Goal: Check status: Check status

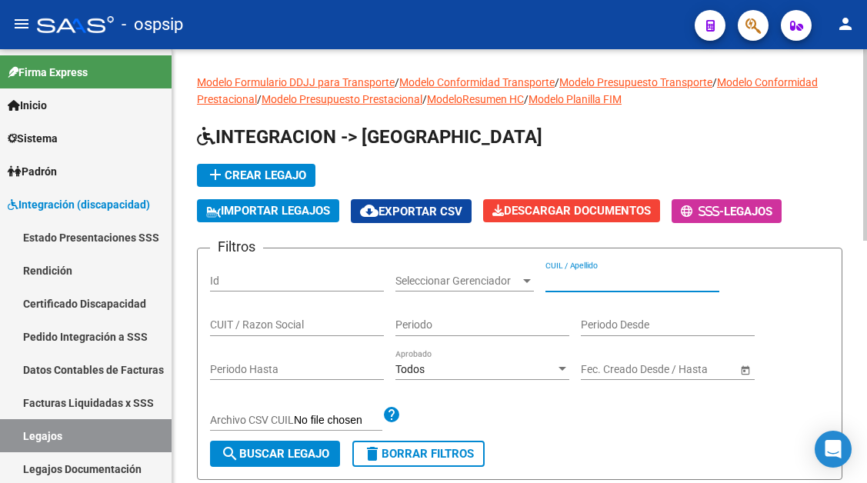
click at [582, 279] on input "CUIL / Apellido" at bounding box center [633, 281] width 174 height 13
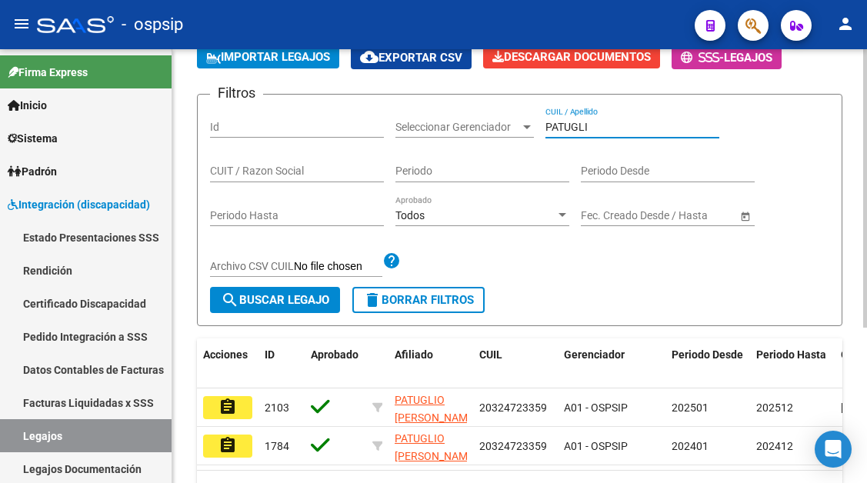
scroll to position [231, 0]
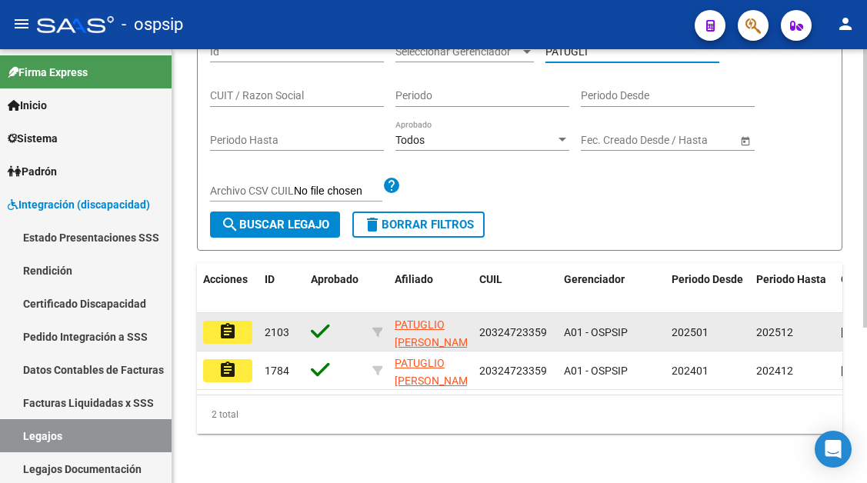
type input "PATUGLI"
click at [232, 326] on mat-icon "assignment" at bounding box center [228, 331] width 18 height 18
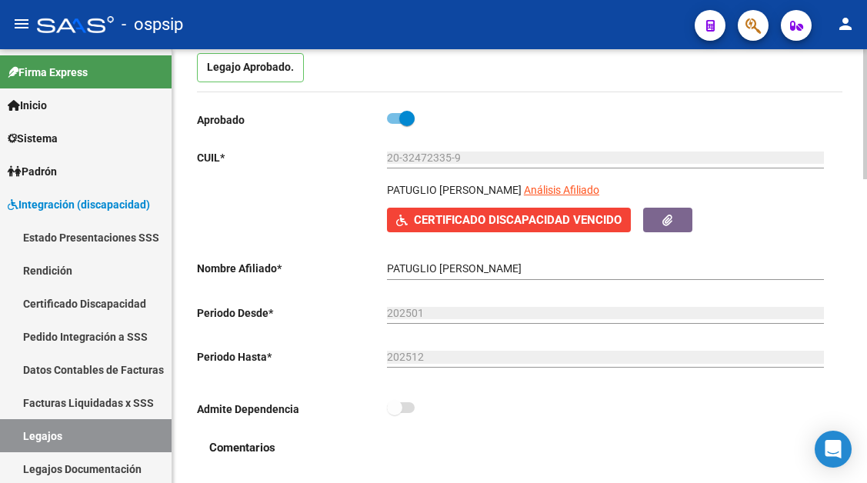
scroll to position [154, 0]
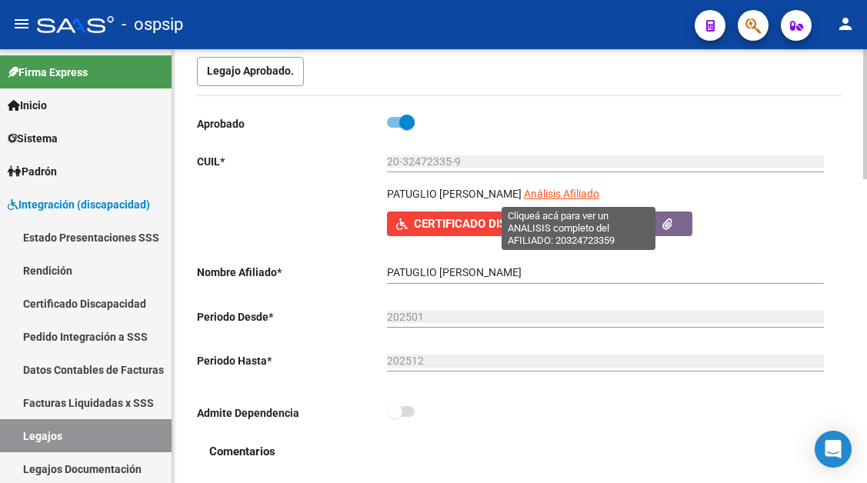
click at [545, 188] on span "Análisis Afiliado" at bounding box center [561, 194] width 75 height 12
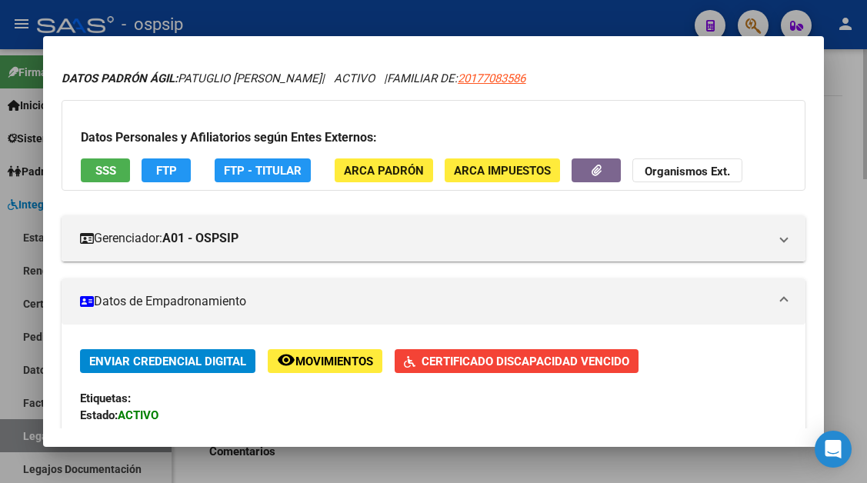
scroll to position [77, 0]
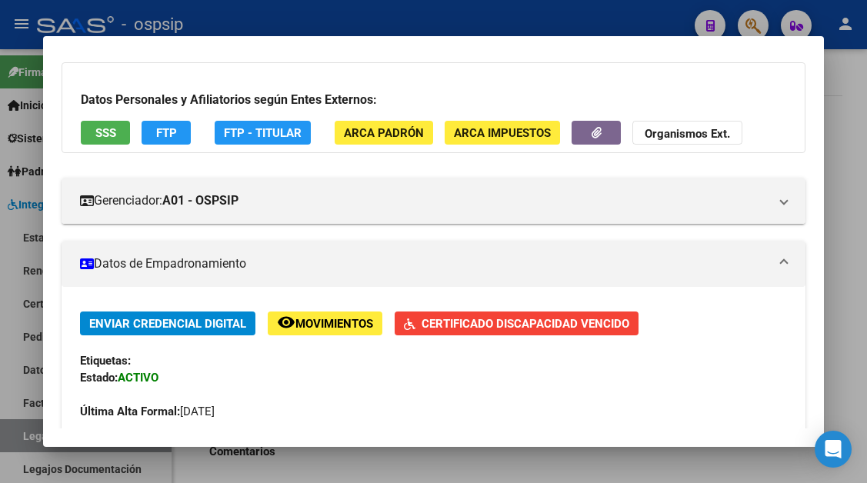
click at [10, 438] on div at bounding box center [433, 241] width 867 height 483
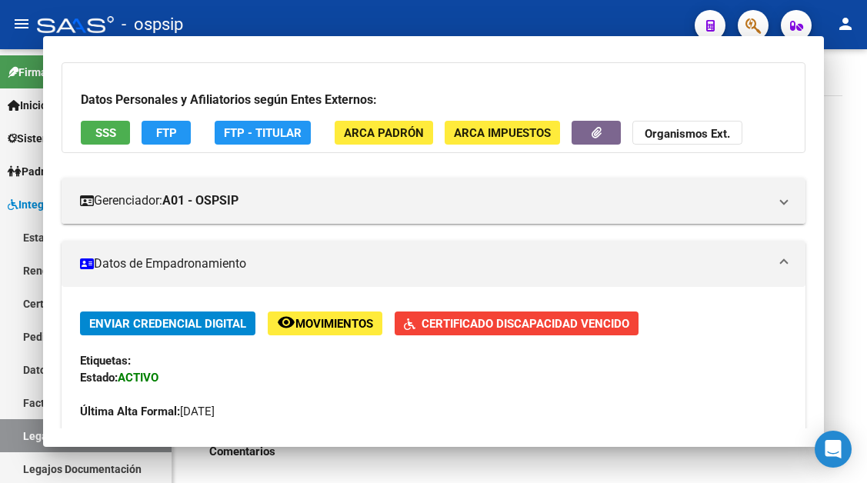
click at [10, 438] on link "Legajos" at bounding box center [86, 435] width 172 height 33
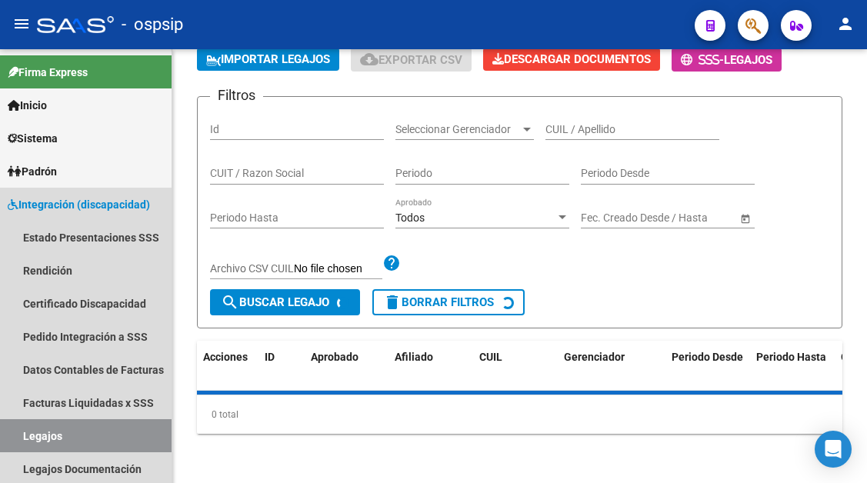
click at [10, 438] on link "Legajos" at bounding box center [86, 435] width 172 height 33
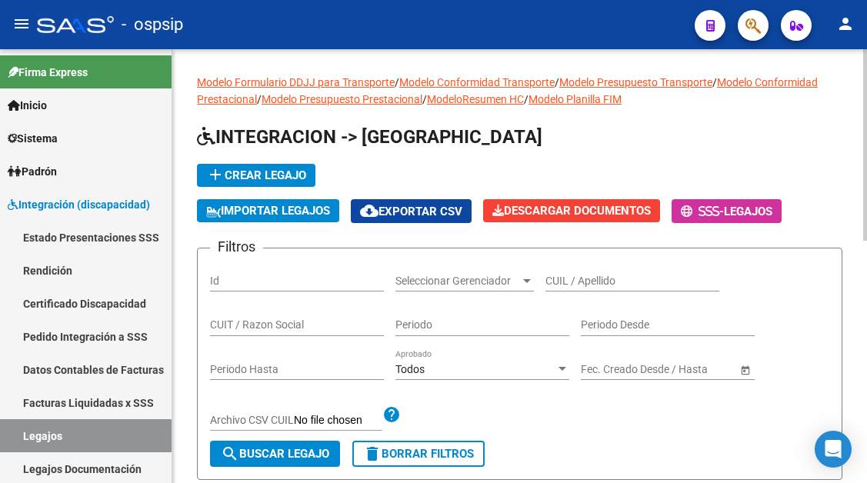
click at [556, 282] on input "CUIL / Apellido" at bounding box center [633, 281] width 174 height 13
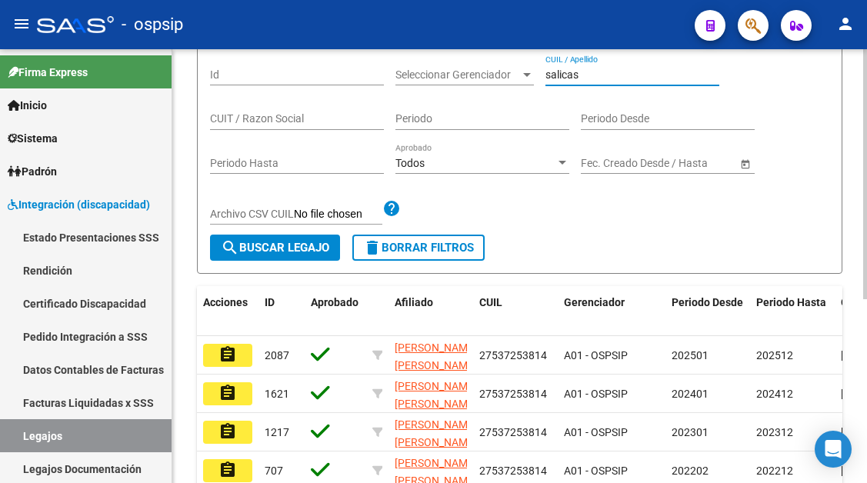
scroll to position [231, 0]
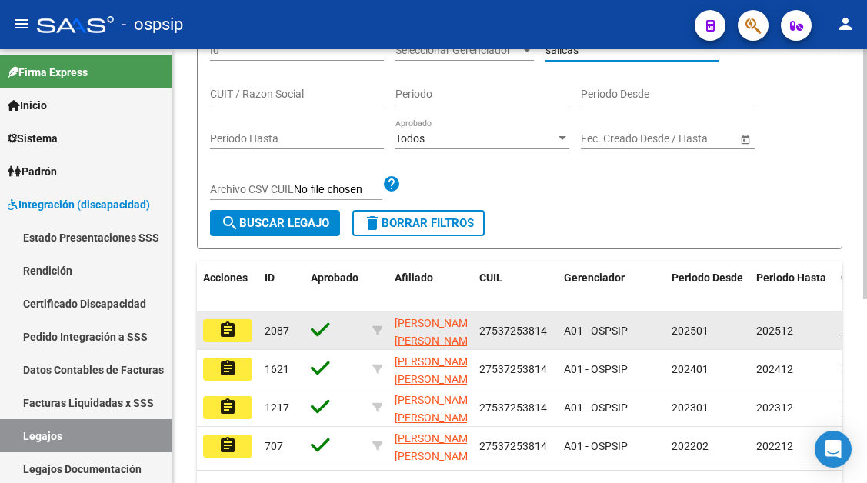
type input "salicas"
click at [237, 332] on button "assignment" at bounding box center [227, 330] width 49 height 23
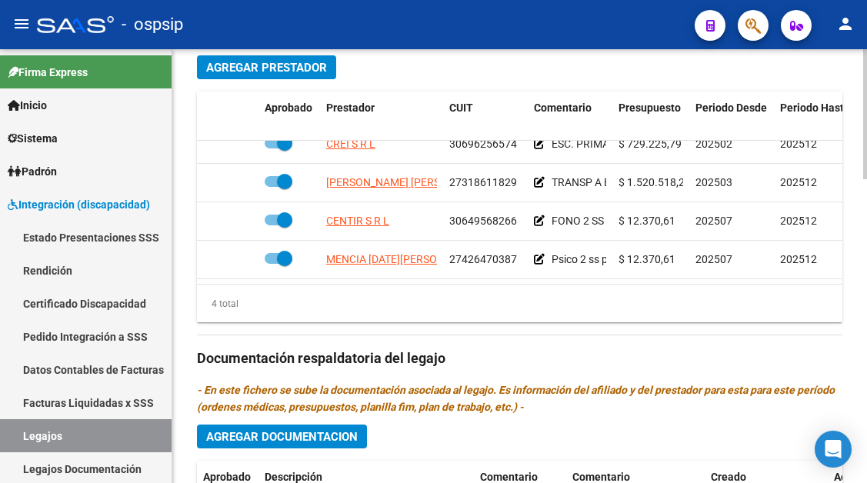
scroll to position [770, 0]
